Goal: Share content

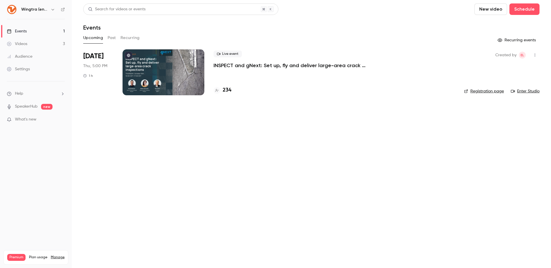
click at [52, 9] on icon "button" at bounding box center [52, 9] width 3 height 1
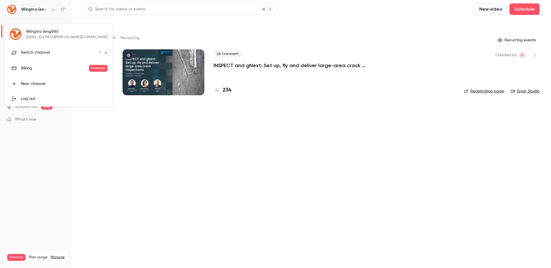
click at [50, 50] on div "Switch channel 4" at bounding box center [61, 53] width 80 height 6
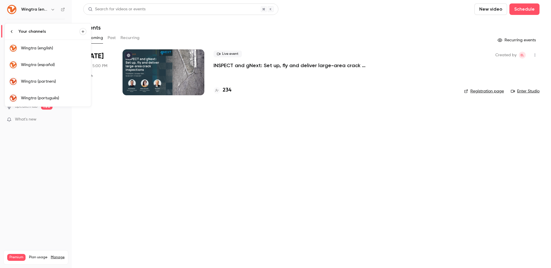
click at [47, 82] on div "Wingtra (partners)" at bounding box center [53, 82] width 65 height 6
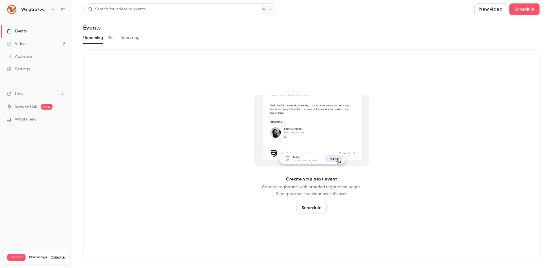
click at [112, 39] on button "Past" at bounding box center [112, 37] width 8 height 9
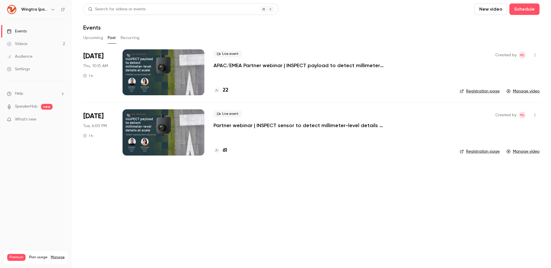
click at [316, 124] on p "Partner webinar | INSPECT sensor to detect millimeter-level details at scale" at bounding box center [300, 125] width 172 height 7
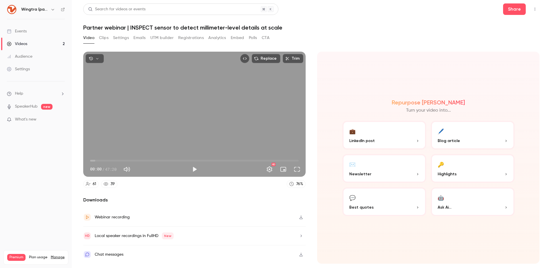
click at [123, 218] on div "Webinar recording" at bounding box center [112, 217] width 35 height 7
click at [269, 166] on button "Settings" at bounding box center [269, 169] width 11 height 11
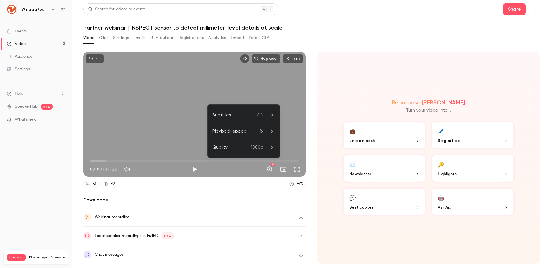
click at [106, 33] on div at bounding box center [275, 134] width 551 height 268
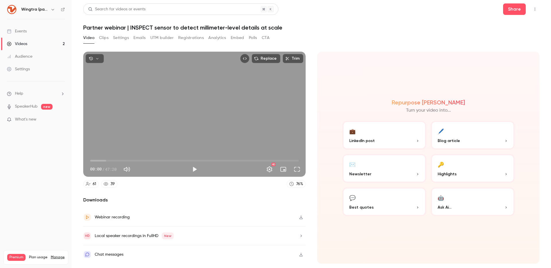
click at [197, 37] on button "Registrations" at bounding box center [191, 37] width 26 height 9
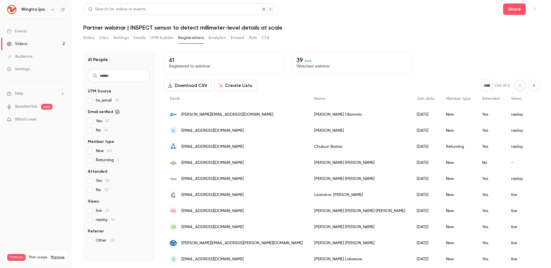
click at [158, 38] on button "UTM builder" at bounding box center [161, 37] width 23 height 9
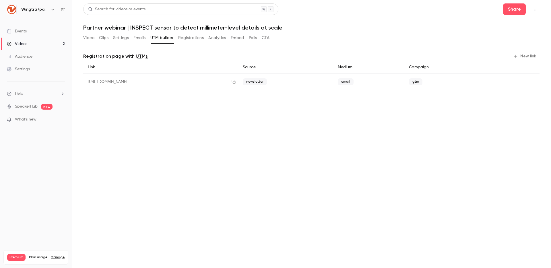
click at [86, 38] on button "Video" at bounding box center [88, 37] width 11 height 9
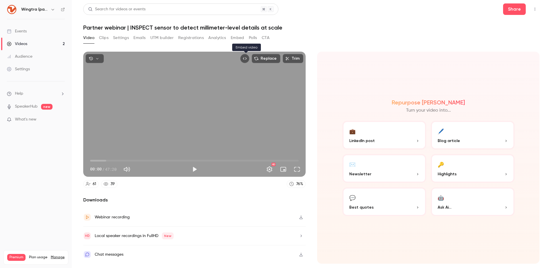
click at [247, 58] on icon "Embed video" at bounding box center [245, 59] width 4 height 4
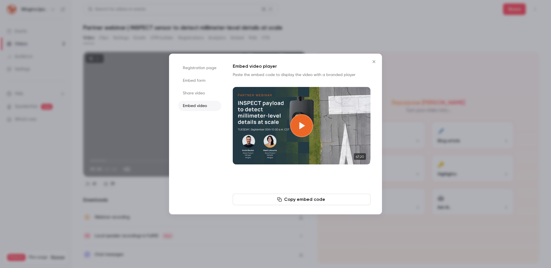
click at [194, 93] on li "Share video" at bounding box center [199, 93] width 43 height 10
click at [300, 197] on button "Copy link" at bounding box center [302, 199] width 138 height 11
drag, startPoint x: 185, startPoint y: 48, endPoint x: 171, endPoint y: 43, distance: 14.1
click at [184, 48] on div at bounding box center [275, 134] width 551 height 268
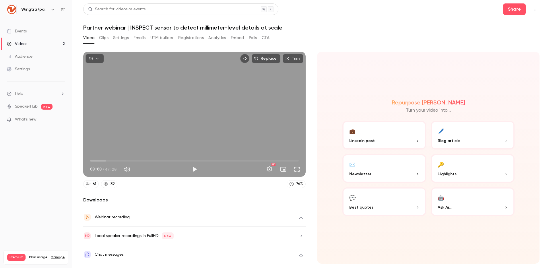
click at [52, 9] on icon "button" at bounding box center [53, 9] width 5 height 5
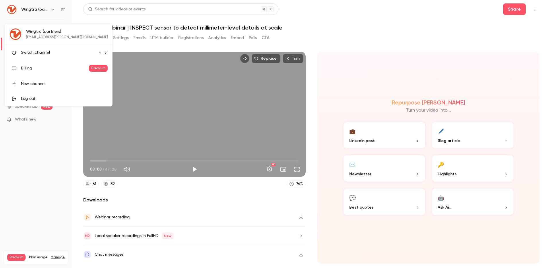
click at [59, 53] on div "Switch channel 4" at bounding box center [61, 53] width 80 height 6
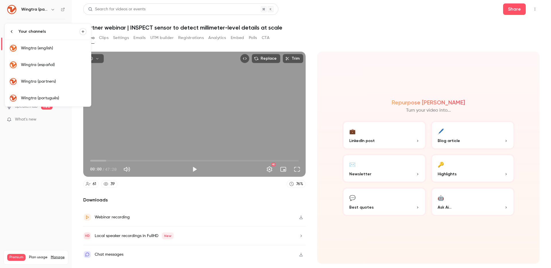
click at [58, 49] on div "Wingtra (english)" at bounding box center [53, 48] width 65 height 6
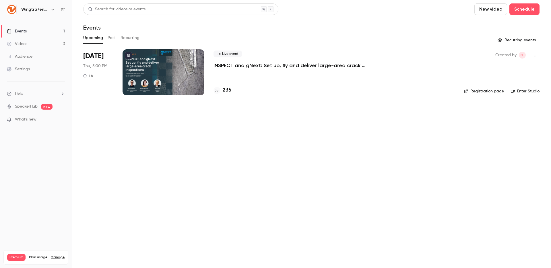
click at [491, 93] on link "Registration page" at bounding box center [484, 91] width 40 height 6
